Goal: Information Seeking & Learning: Learn about a topic

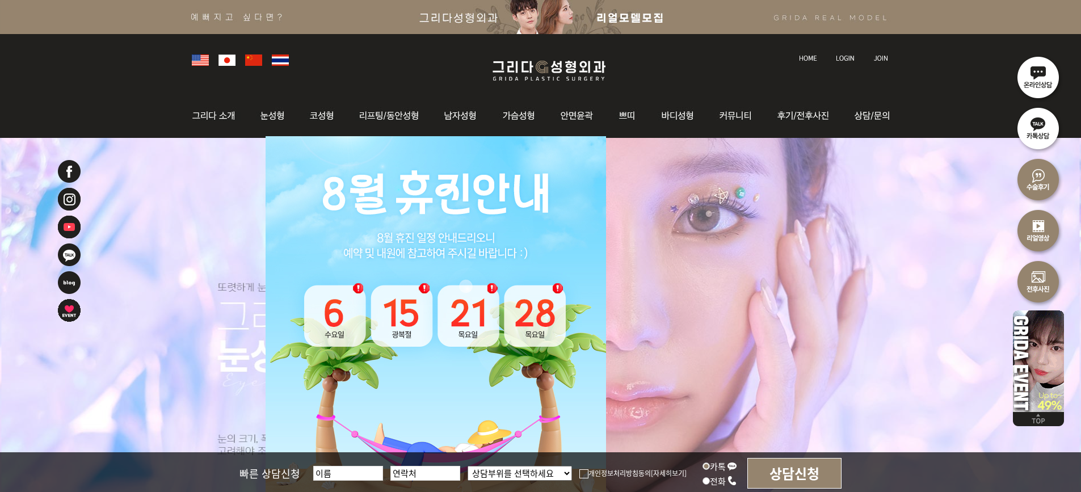
click at [232, 119] on img at bounding box center [216, 116] width 61 height 44
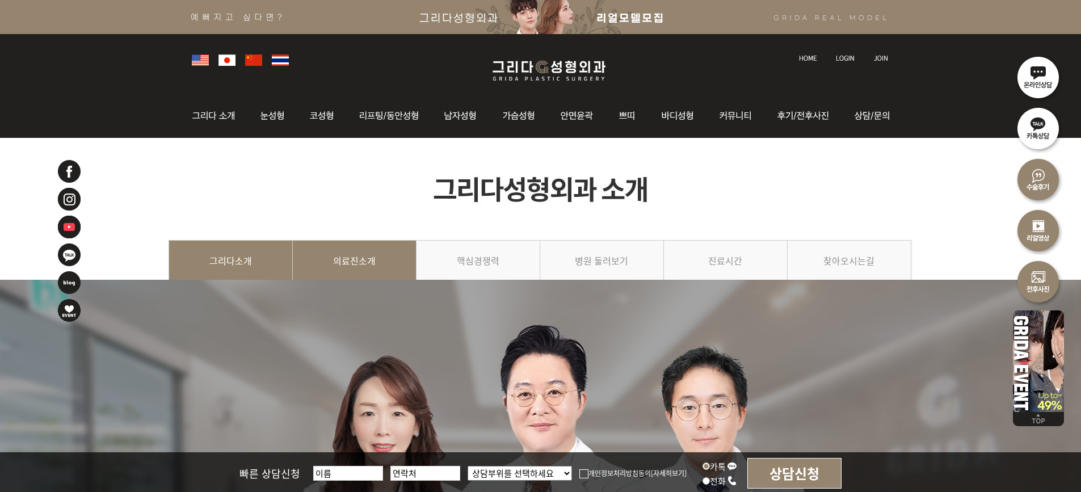
click at [379, 255] on link "의료진소개" at bounding box center [355, 266] width 124 height 52
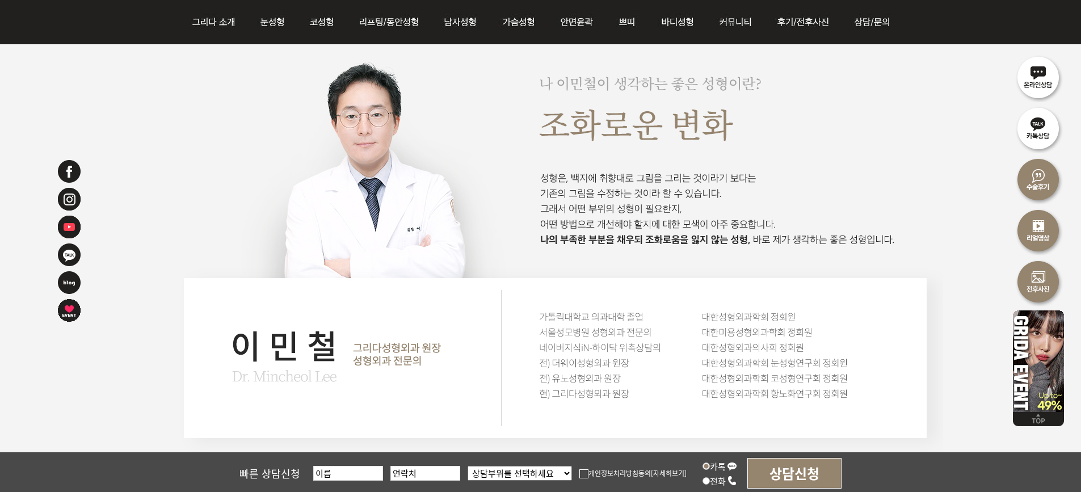
scroll to position [1533, 0]
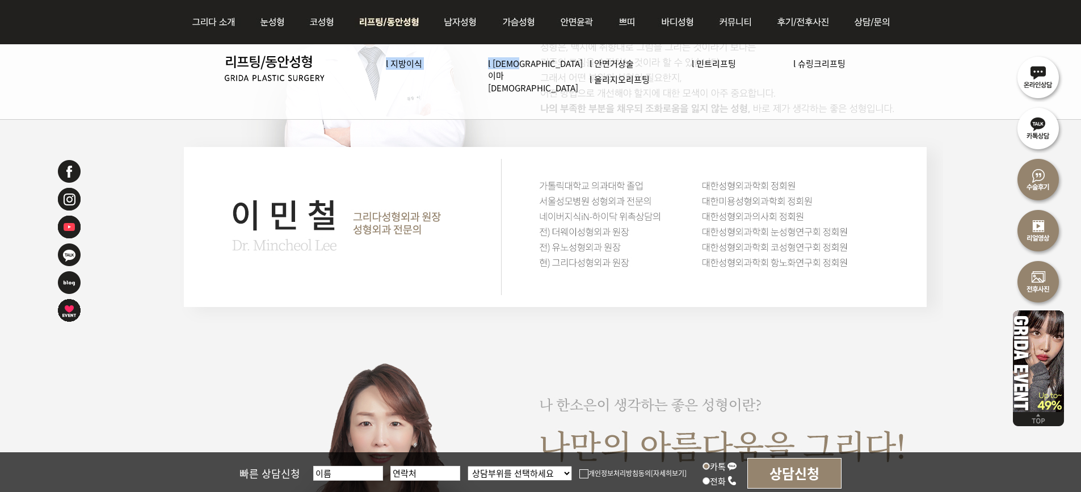
drag, startPoint x: 527, startPoint y: 69, endPoint x: 532, endPoint y: 75, distance: 7.3
click at [532, 75] on ul "l 지방이식 l 내시경 이마거상술 l 안면거상술 l 민트리프팅 l 슈링크리프팅 l 올리지오리프팅" at bounding box center [629, 75] width 532 height 62
click at [610, 56] on li "l 안면거상술" at bounding box center [641, 64] width 102 height 16
click at [611, 62] on link "l 안면거상술" at bounding box center [612, 63] width 44 height 12
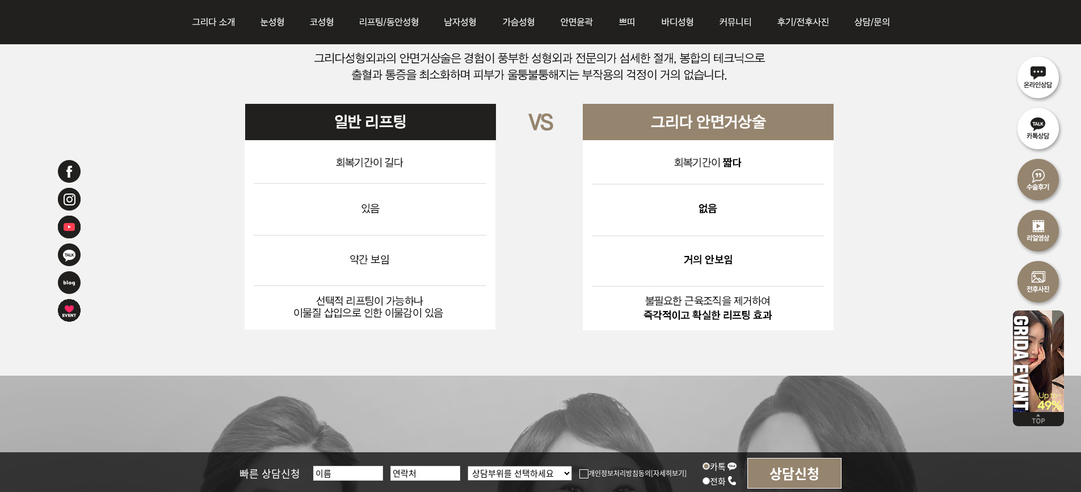
scroll to position [3860, 0]
